Goal: Information Seeking & Learning: Learn about a topic

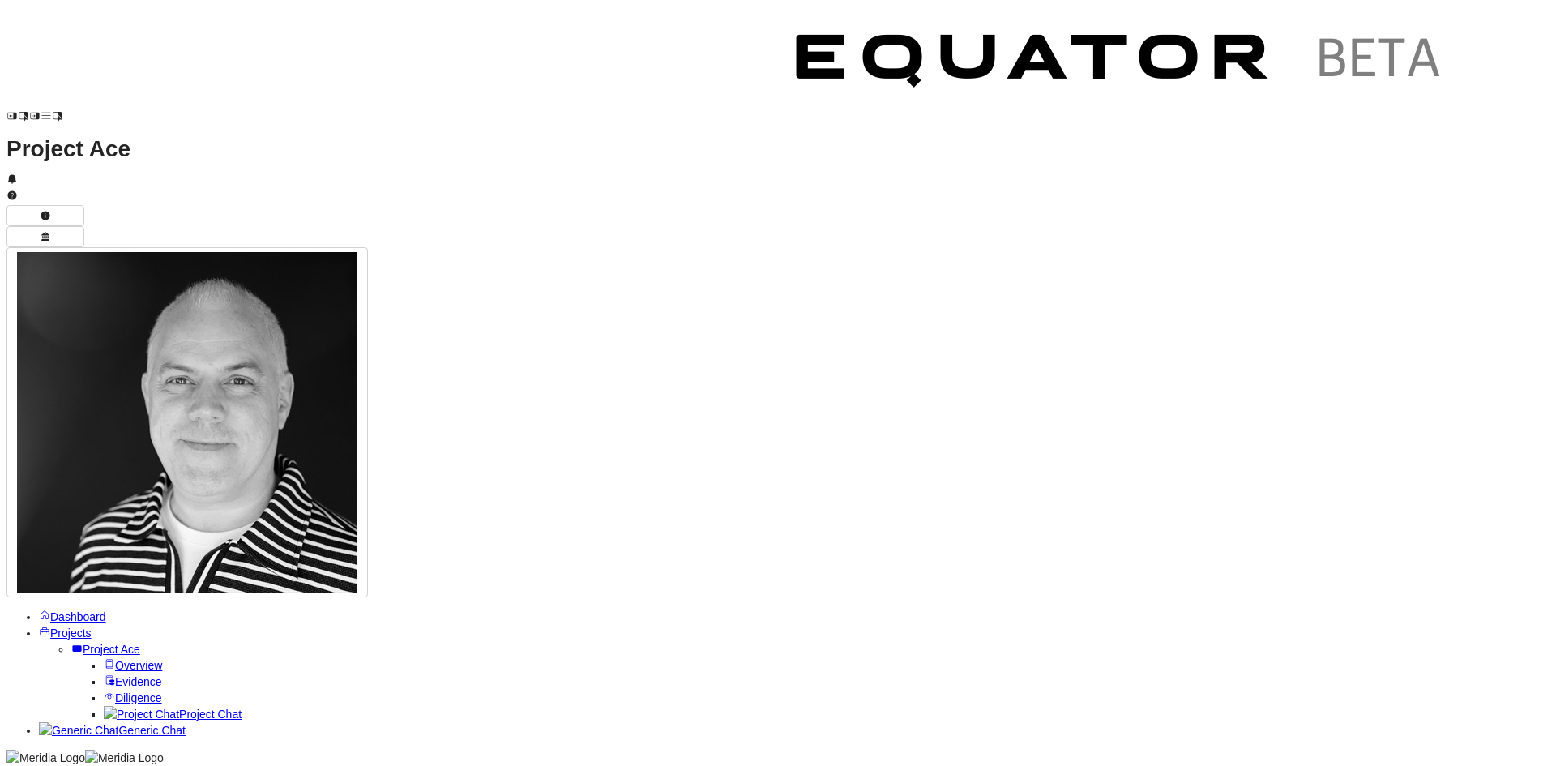
scroll to position [242, 0]
click at [179, 591] on span "Project Chat" at bounding box center [210, 714] width 62 height 13
click at [72, 591] on link "Generic Chat" at bounding box center [112, 730] width 147 height 13
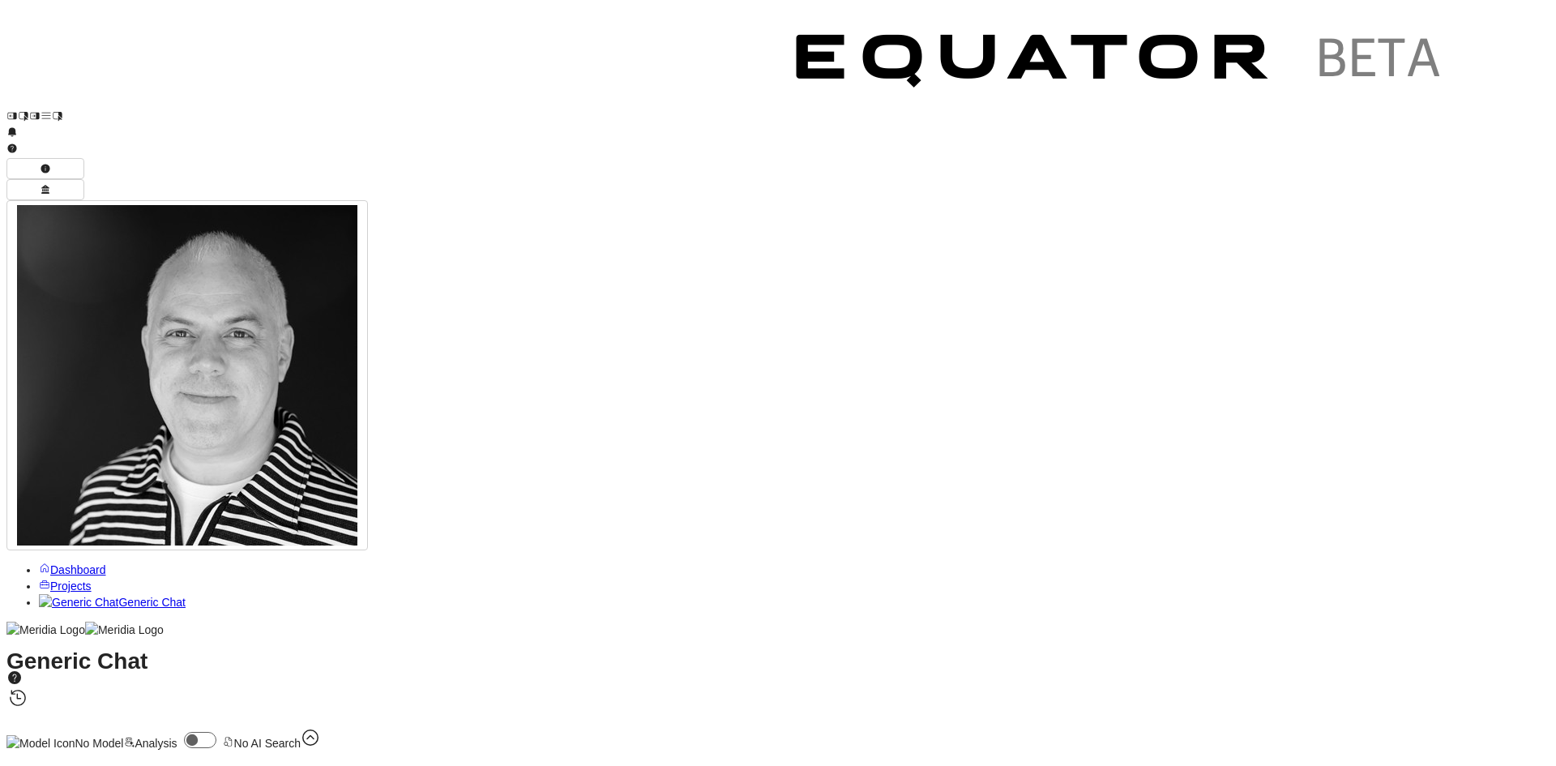
click at [50, 580] on span "Projects" at bounding box center [70, 586] width 41 height 13
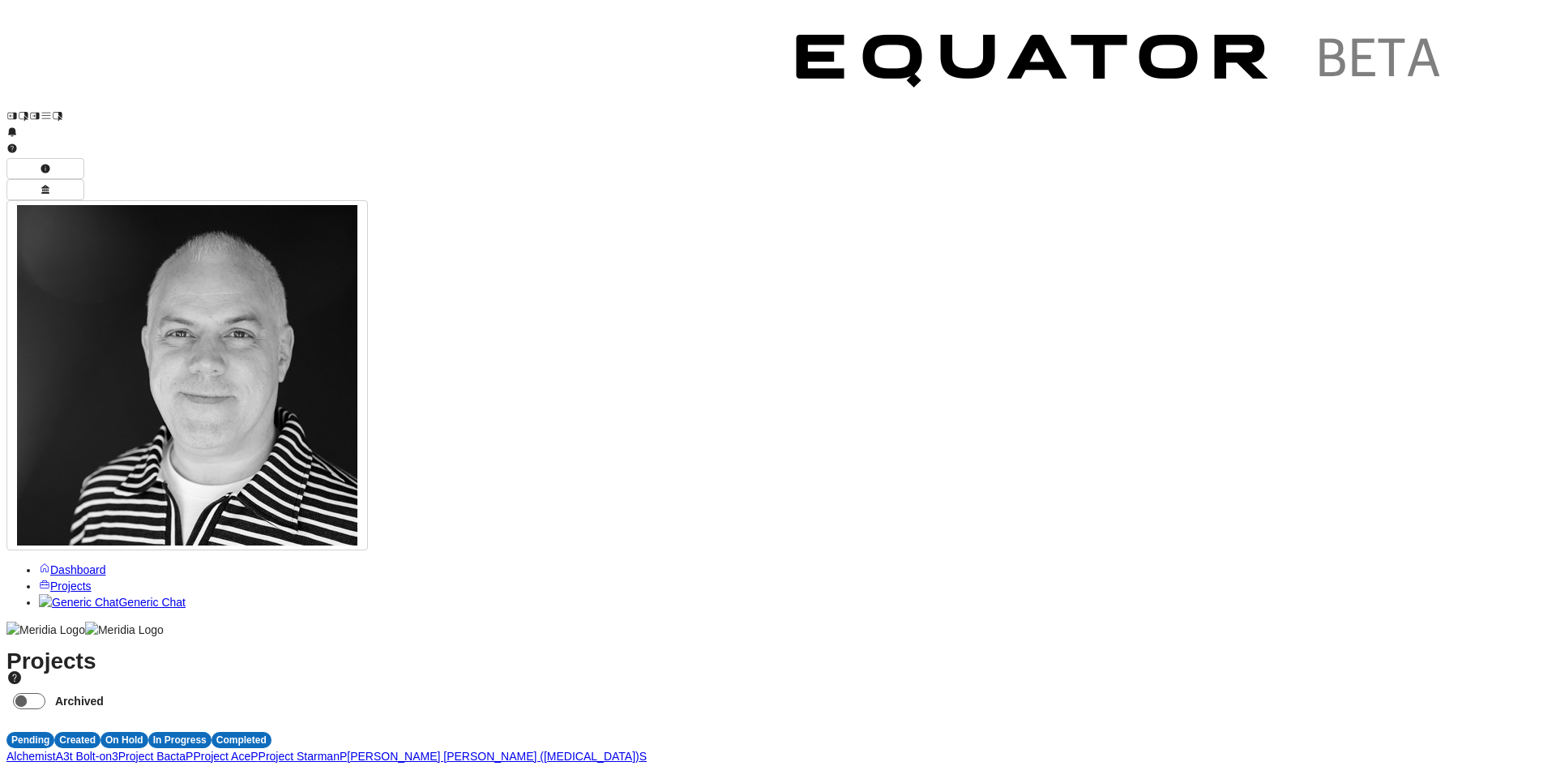
click at [258, 591] on span "P" at bounding box center [253, 756] width 7 height 13
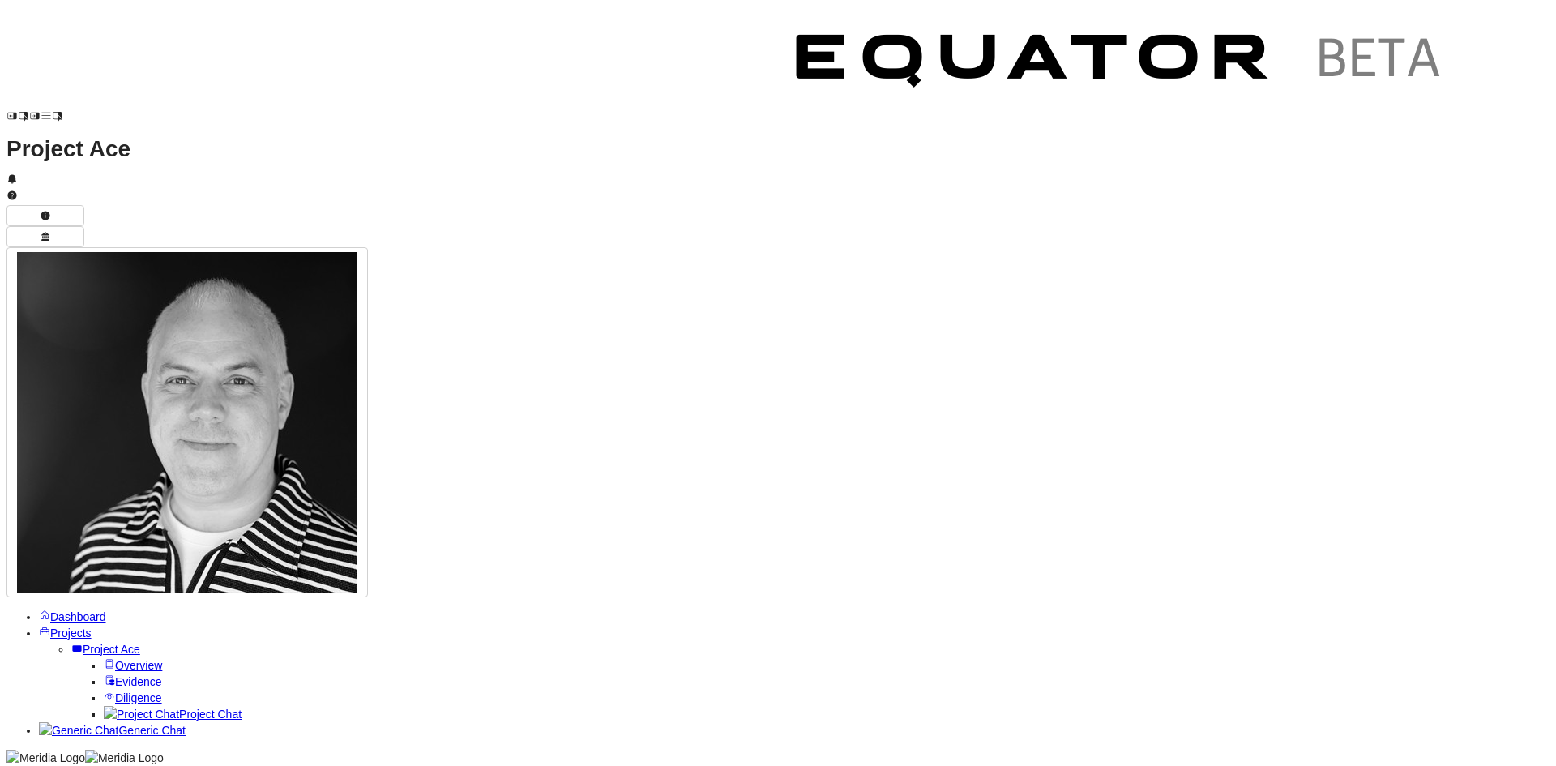
scroll to position [730, 0]
type textarea "**********"
click at [115, 591] on span "Overview" at bounding box center [138, 665] width 47 height 13
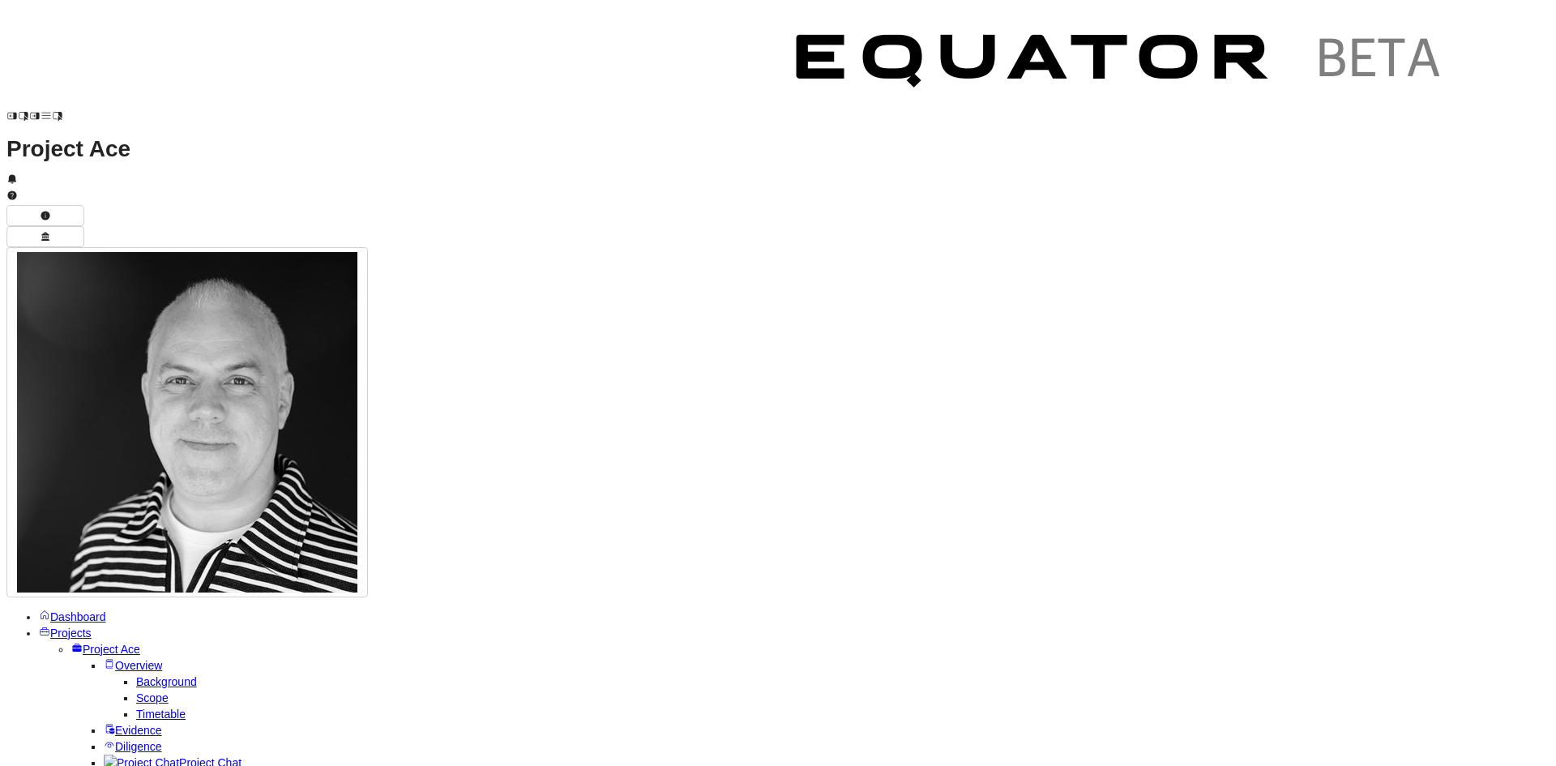
click at [136, 591] on span "Scope" at bounding box center [152, 698] width 32 height 13
click at [115, 591] on span "Diligence" at bounding box center [138, 746] width 47 height 13
click at [115, 591] on span "Overview" at bounding box center [138, 665] width 47 height 13
